Goal: Task Accomplishment & Management: Manage account settings

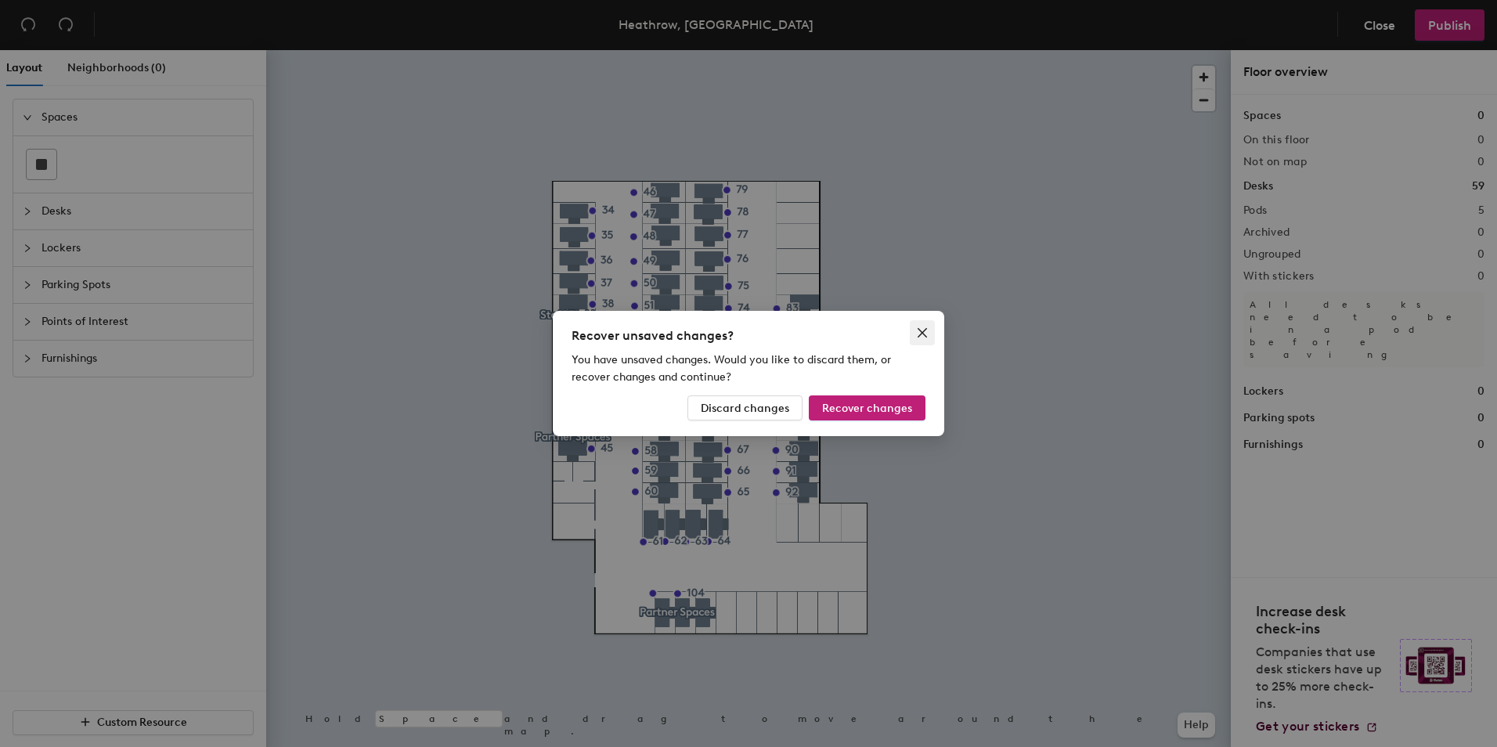
click at [929, 333] on span "Close" at bounding box center [922, 332] width 25 height 13
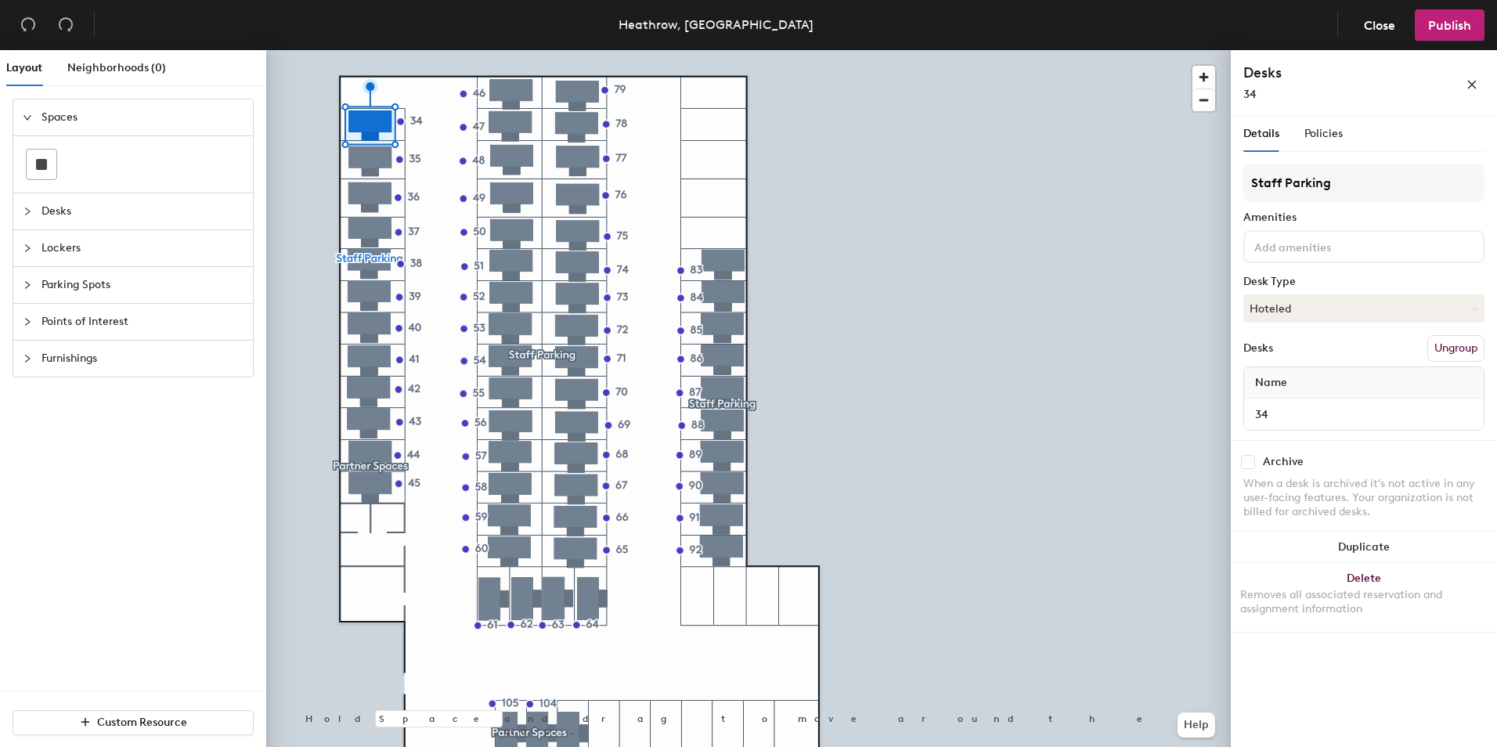
click at [1462, 344] on button "Ungroup" at bounding box center [1455, 348] width 57 height 27
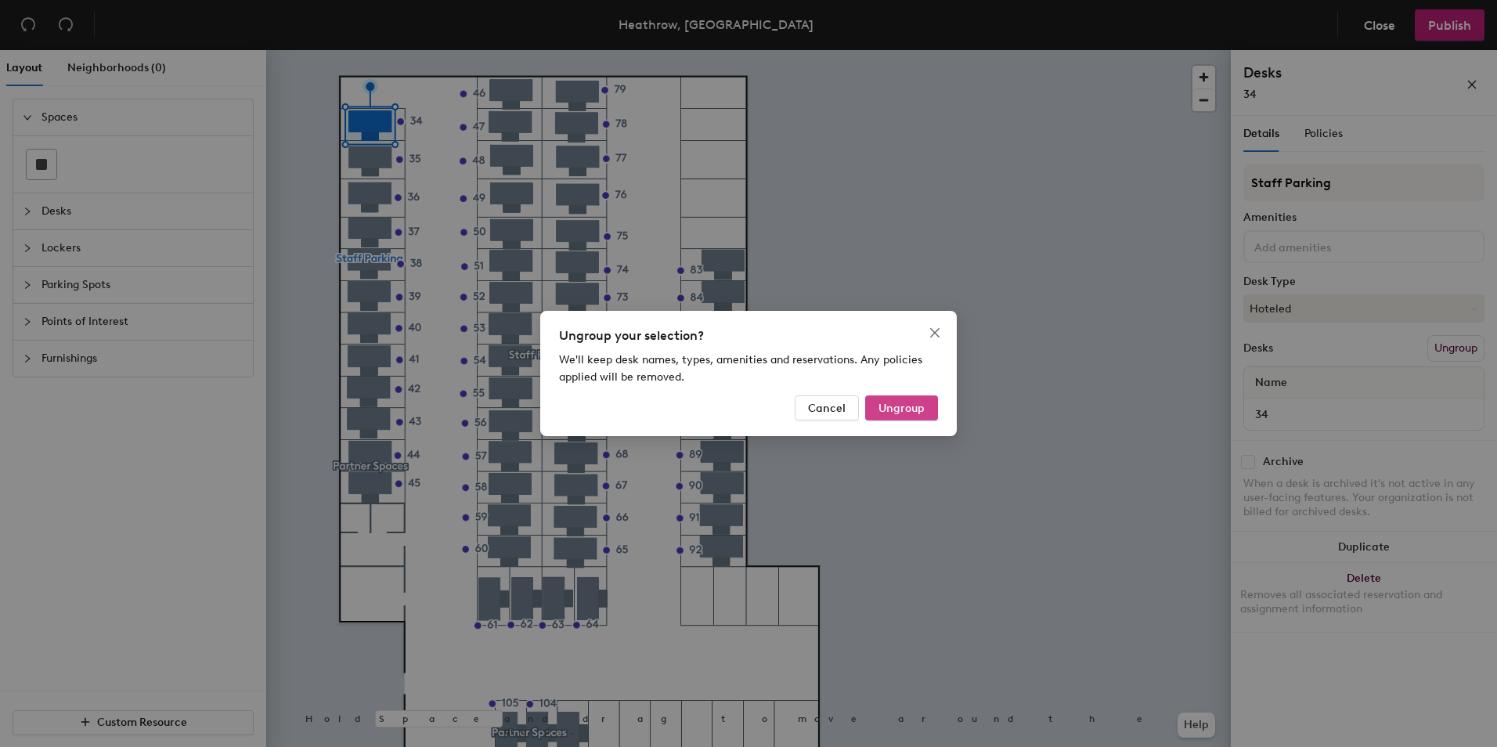
click at [887, 412] on span "Ungroup" at bounding box center [901, 408] width 46 height 13
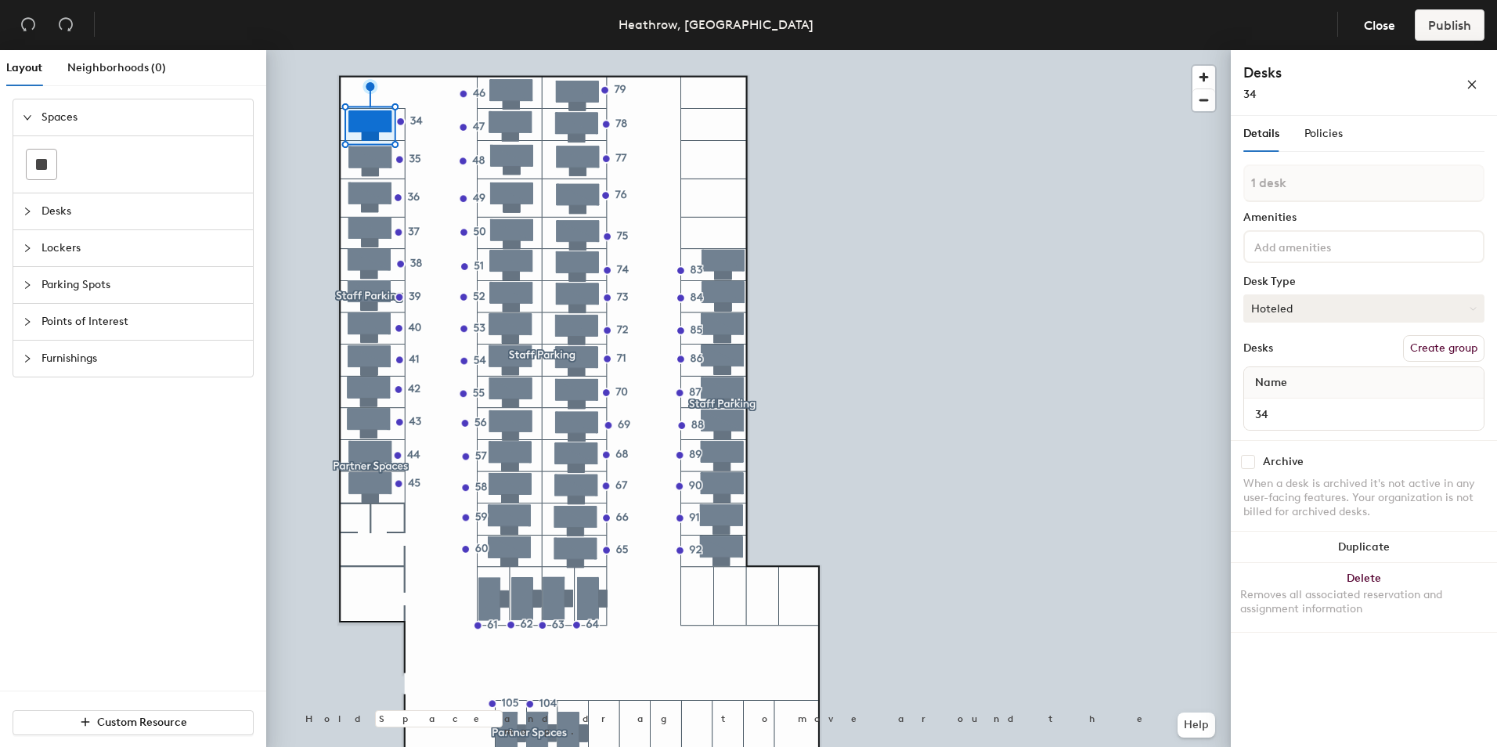
click at [1396, 307] on button "Hoteled" at bounding box center [1363, 308] width 241 height 28
click at [1286, 359] on div "Assigned" at bounding box center [1322, 356] width 157 height 23
click at [372, 50] on div at bounding box center [748, 50] width 964 height 0
click at [1458, 347] on button "Ungroup" at bounding box center [1455, 348] width 57 height 27
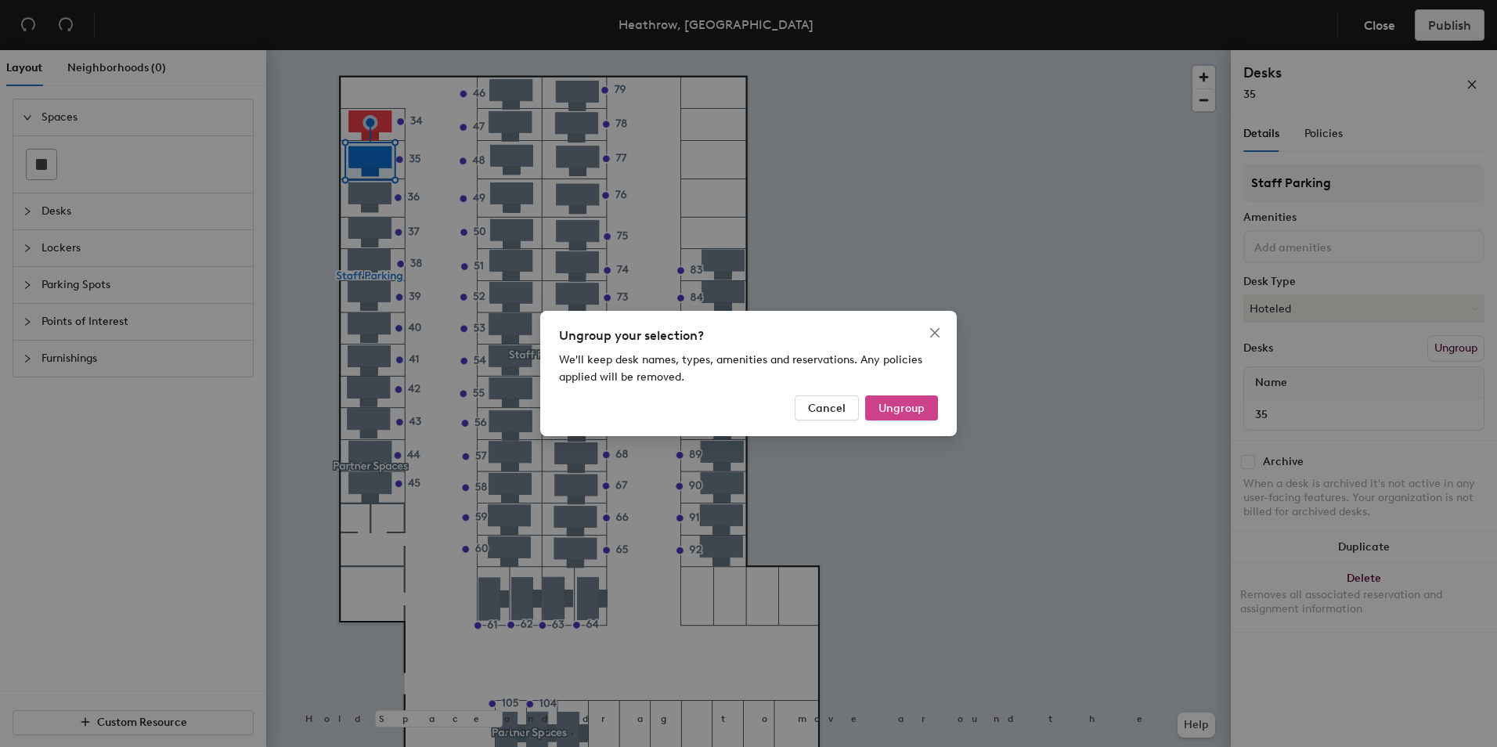
click at [922, 412] on span "Ungroup" at bounding box center [901, 408] width 46 height 13
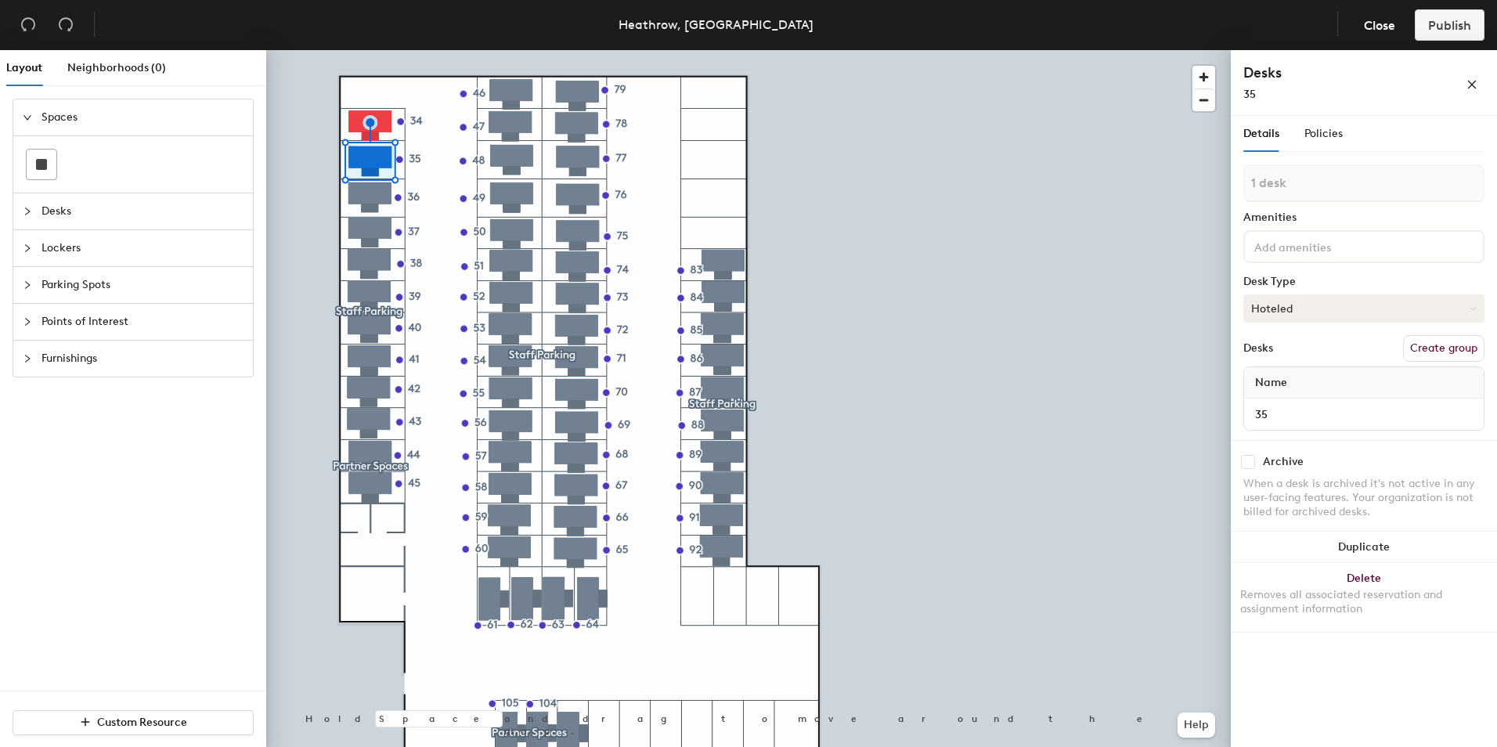
click at [1334, 309] on button "Hoteled" at bounding box center [1363, 308] width 241 height 28
click at [1292, 356] on div "Assigned" at bounding box center [1322, 356] width 157 height 23
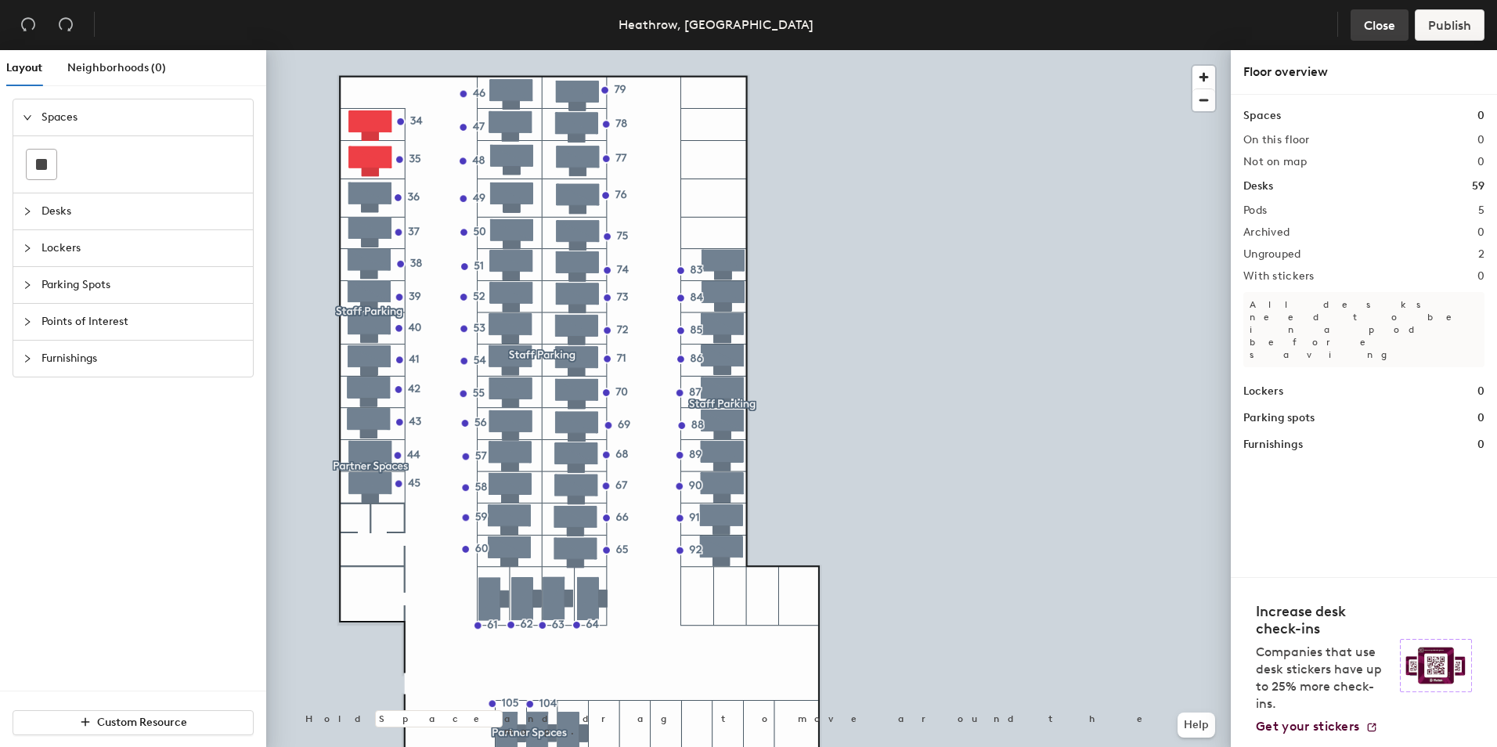
click at [1381, 23] on span "Close" at bounding box center [1378, 25] width 31 height 15
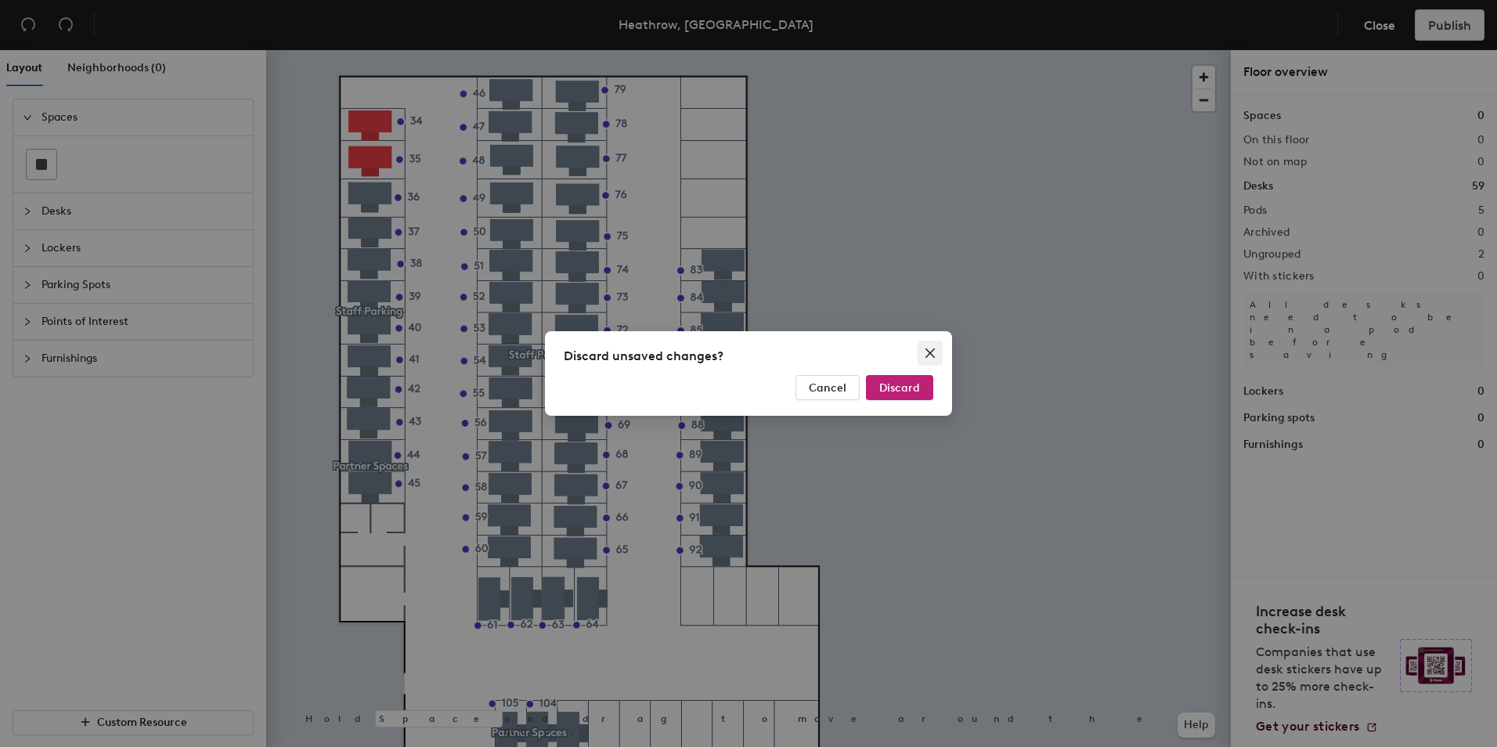
click at [931, 349] on icon "close" at bounding box center [930, 353] width 13 height 13
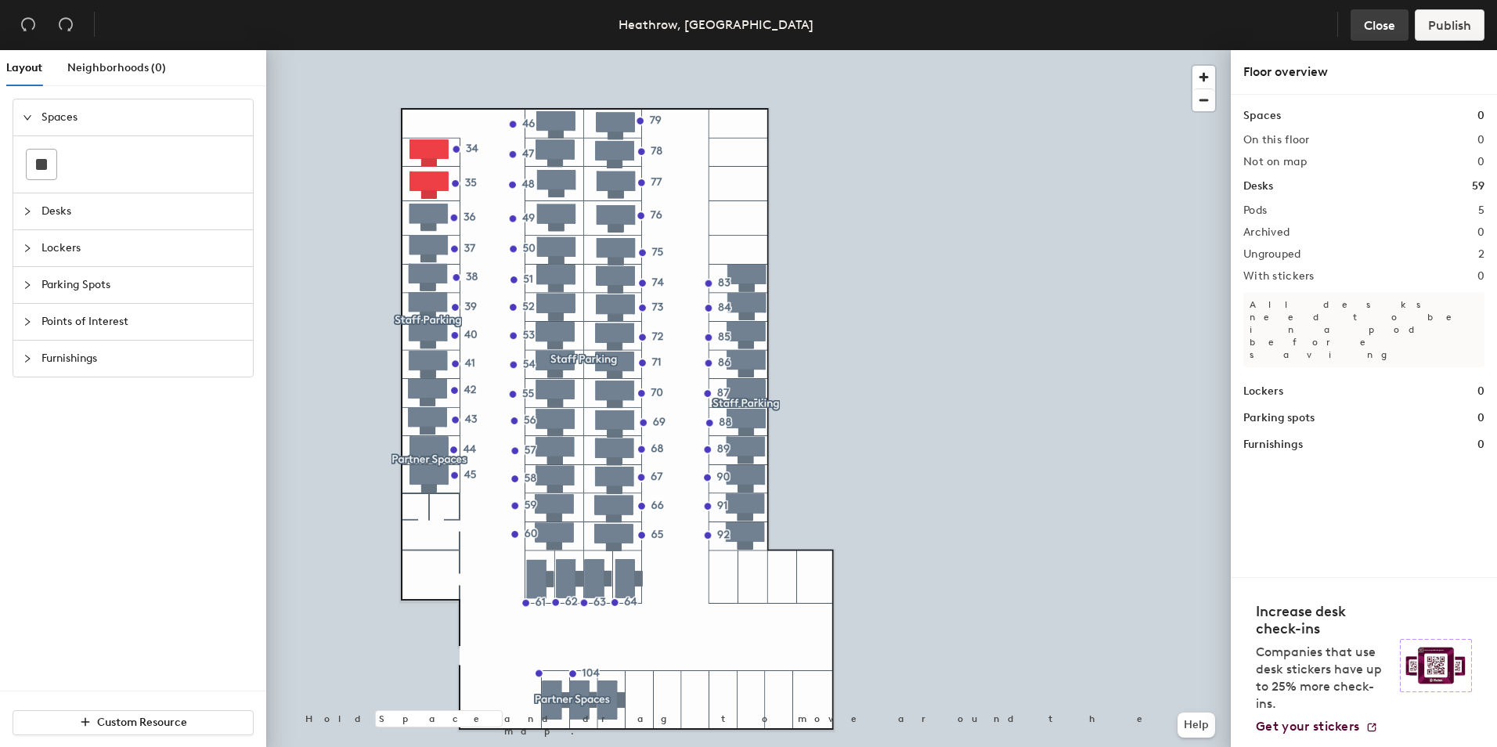
click at [1382, 25] on span "Close" at bounding box center [1378, 25] width 31 height 15
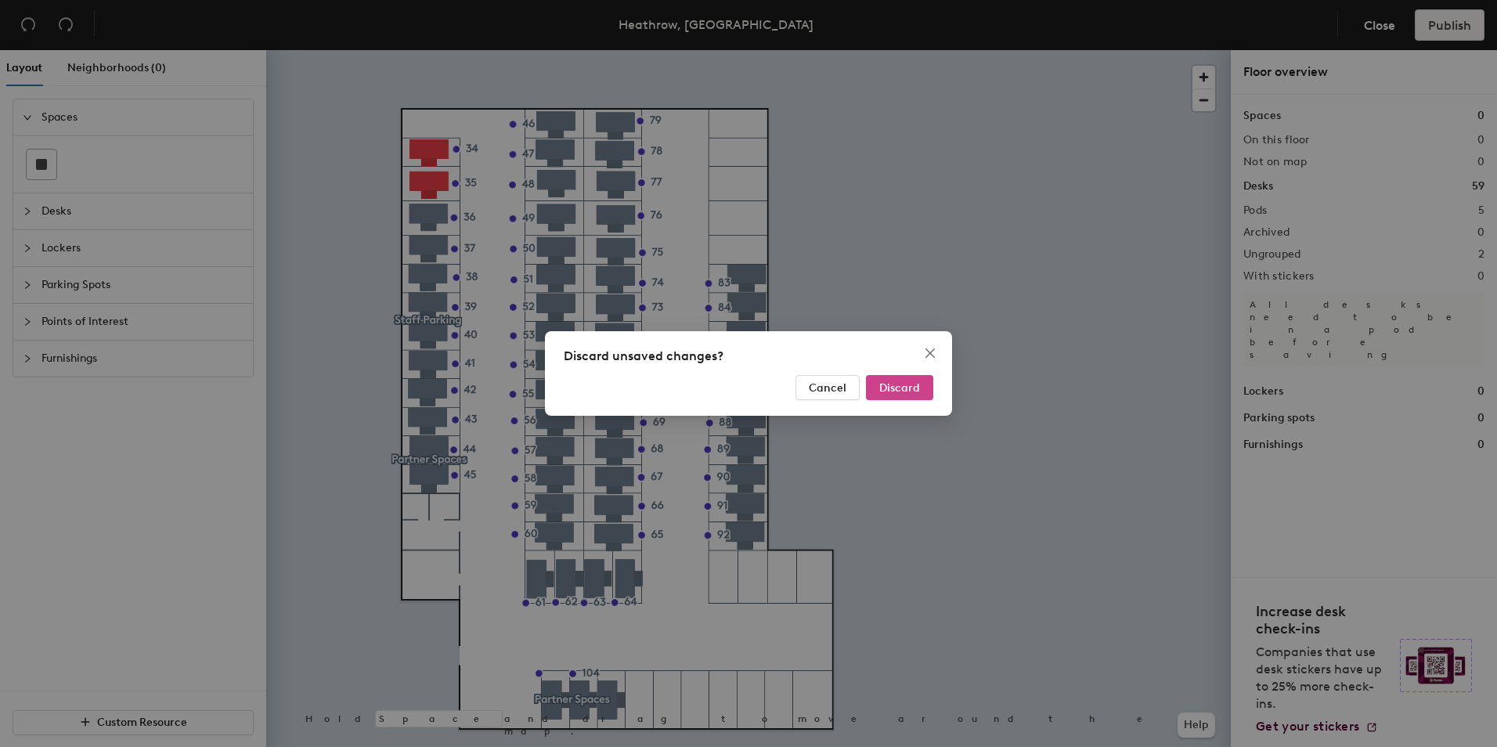
click at [902, 388] on span "Discard" at bounding box center [899, 387] width 41 height 13
